Goal: Navigation & Orientation: Go to known website

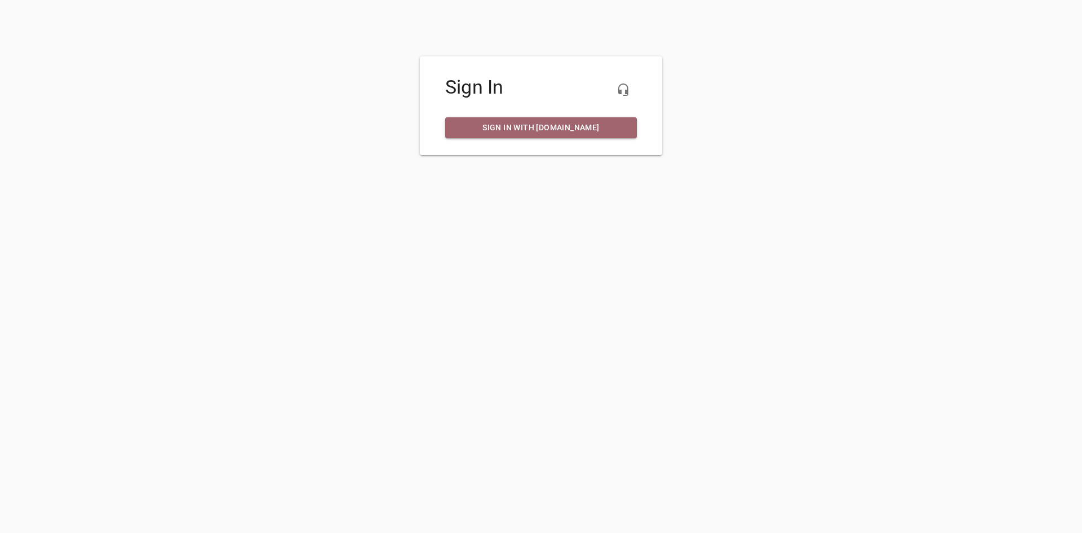
click at [523, 123] on span "Sign in with [DOMAIN_NAME]" at bounding box center [541, 128] width 174 height 14
